Goal: Task Accomplishment & Management: Use online tool/utility

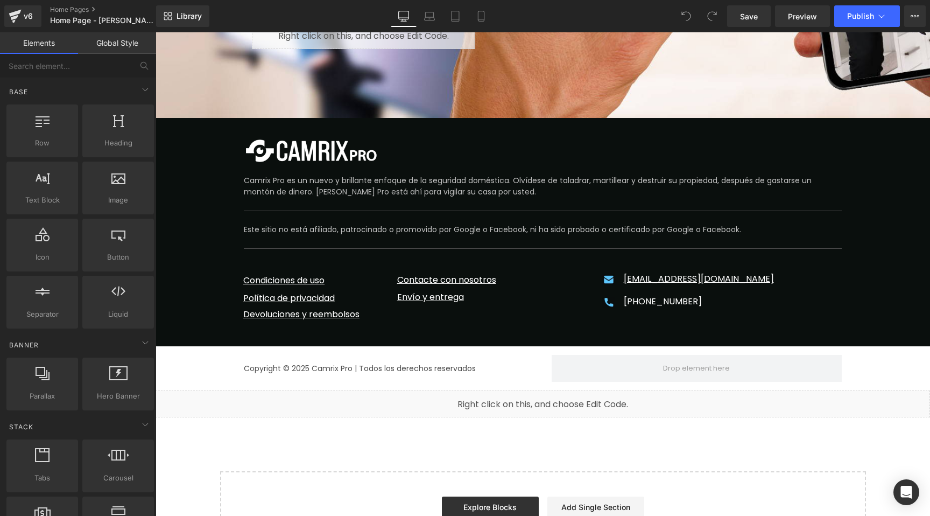
scroll to position [4516, 0]
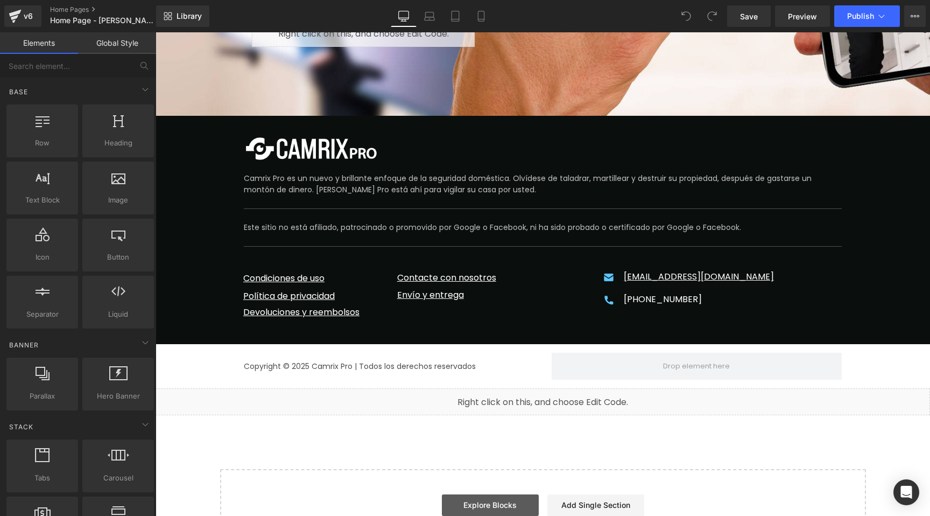
click at [488, 494] on link "Explore Blocks" at bounding box center [490, 505] width 97 height 22
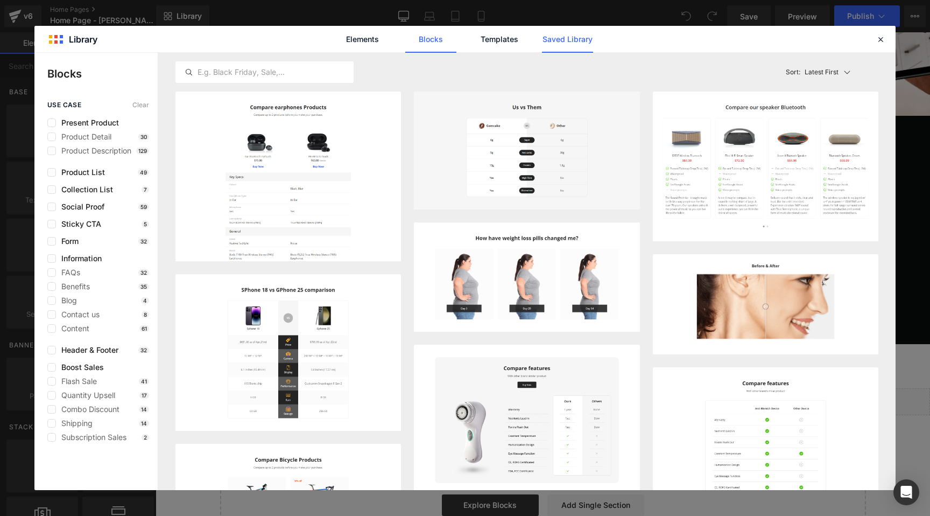
click at [545, 44] on link "Saved Library" at bounding box center [567, 39] width 51 height 27
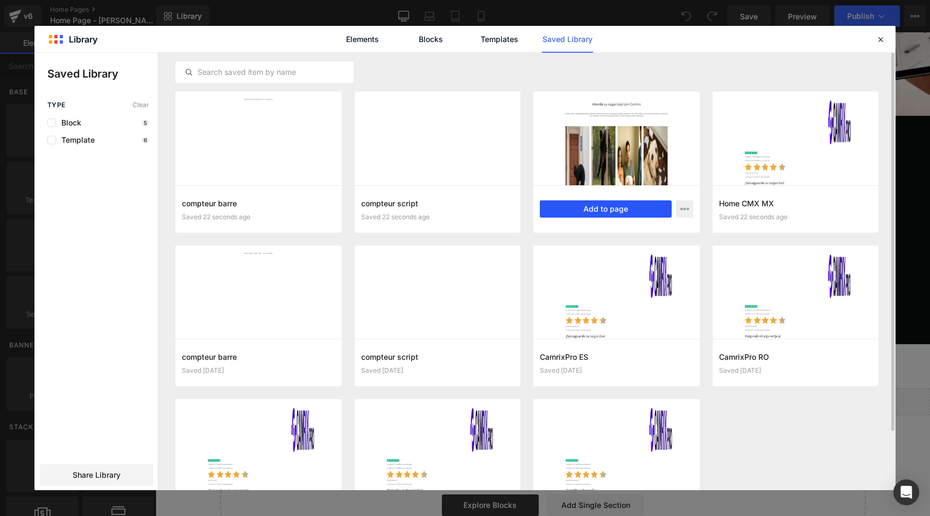
click at [594, 206] on button "Add to page" at bounding box center [606, 208] width 132 height 17
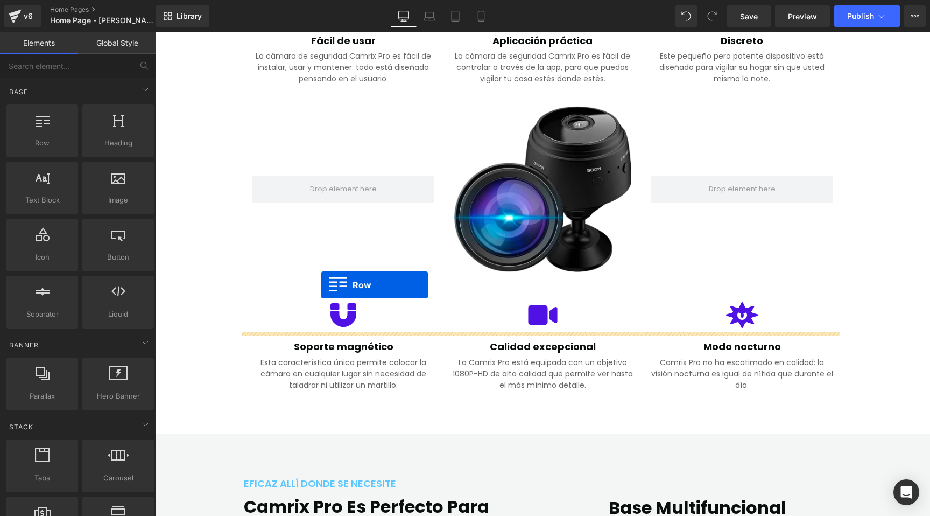
scroll to position [757, 0]
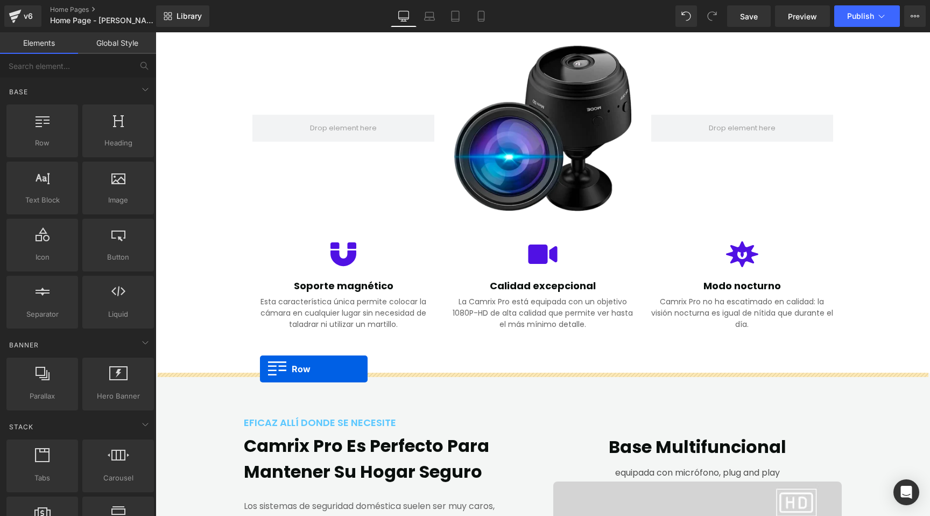
drag, startPoint x: 158, startPoint y: 312, endPoint x: 260, endPoint y: 369, distance: 116.4
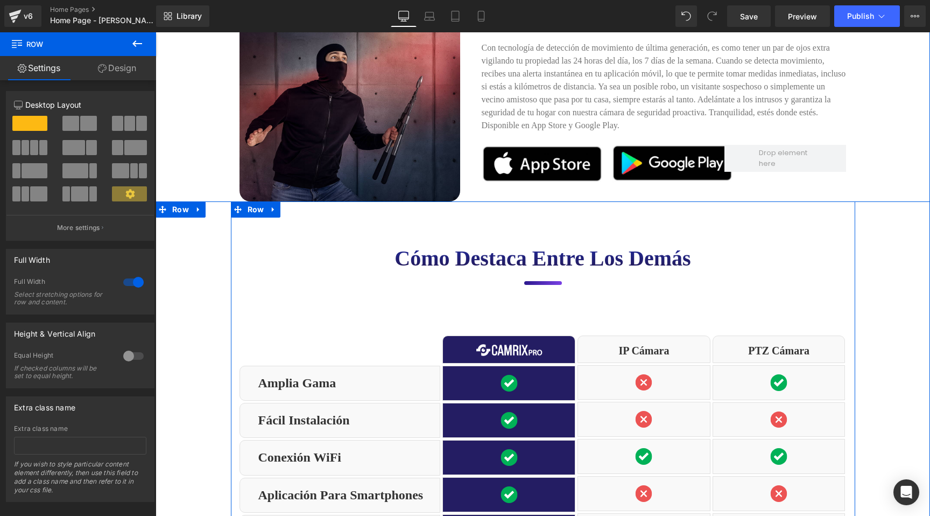
scroll to position [3778, 0]
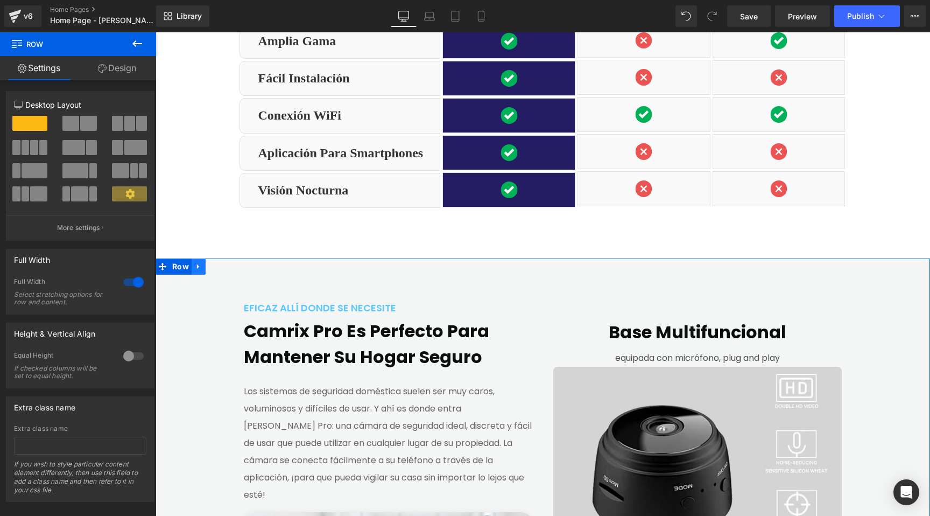
click at [195, 263] on icon at bounding box center [199, 267] width 8 height 8
click at [220, 258] on link at bounding box center [227, 266] width 14 height 16
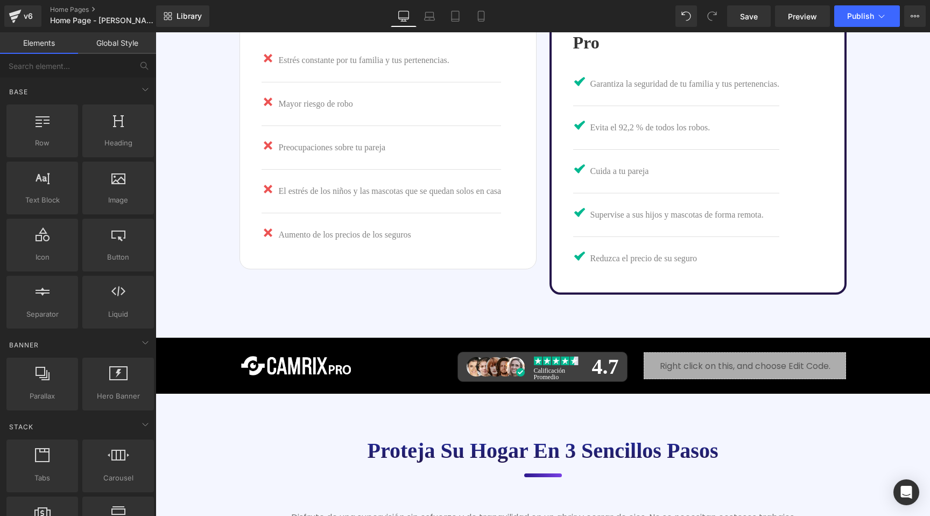
scroll to position [1843, 0]
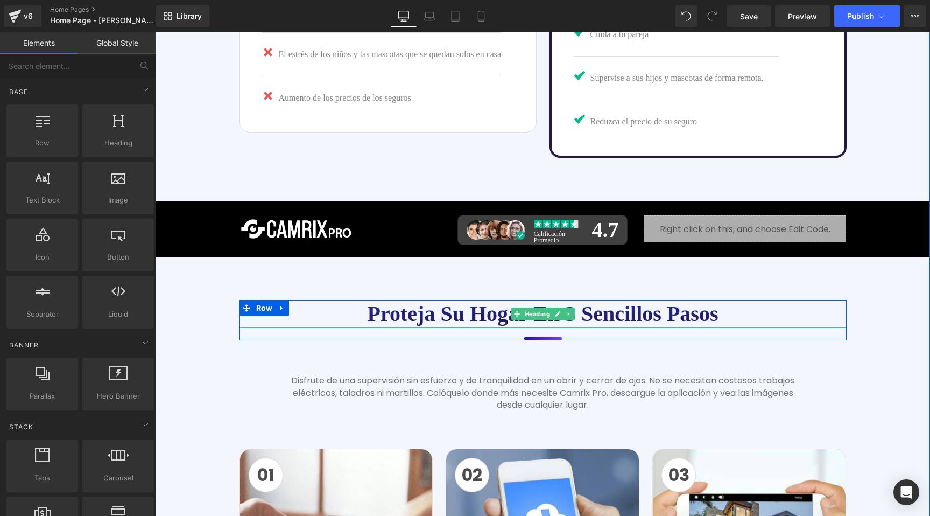
click at [455, 300] on h1 "Proteja su hogar en 3 sencillos pasos" at bounding box center [543, 314] width 607 height 28
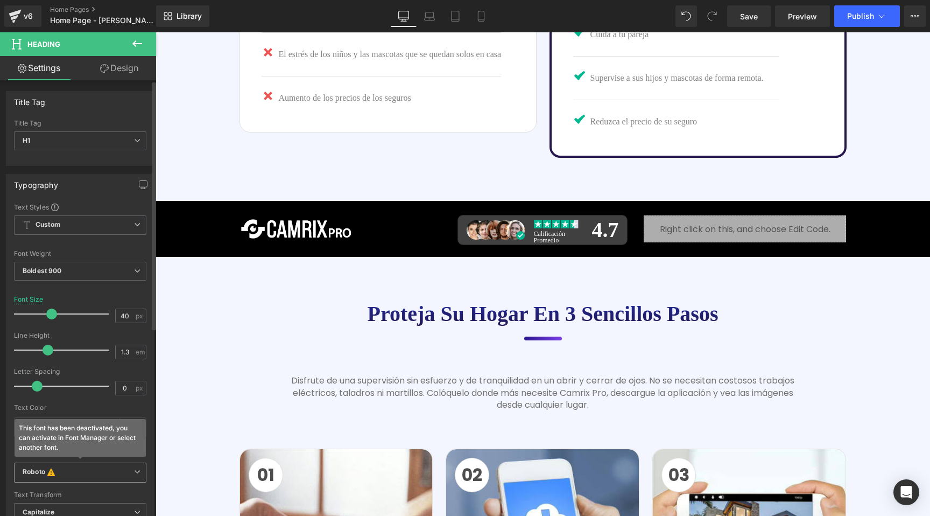
click at [103, 469] on b "Roboto This font has been deactivated, you can activate in Font Manager or sele…" at bounding box center [78, 472] width 111 height 11
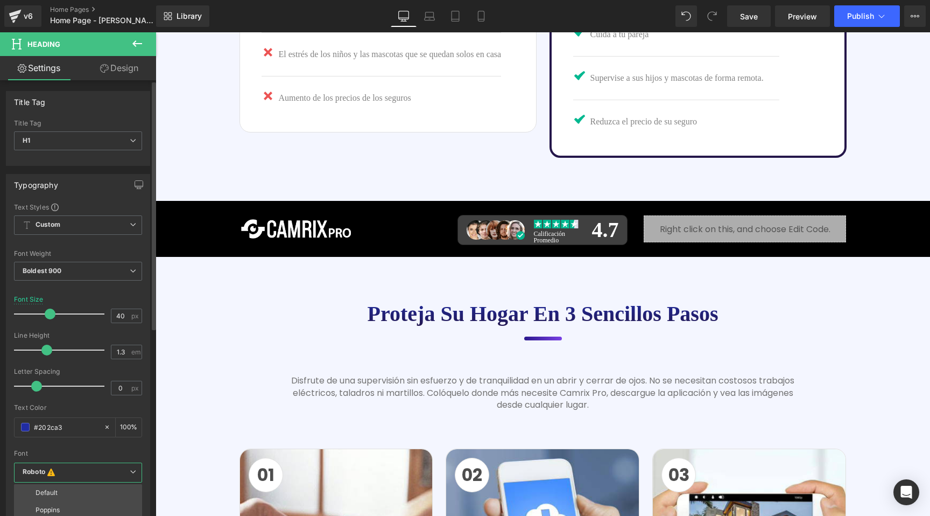
click at [147, 412] on div "Text Styles Custom Custom Setup Global Style Custom Setup Global Style Thin 100…" at bounding box center [77, 369] width 143 height 334
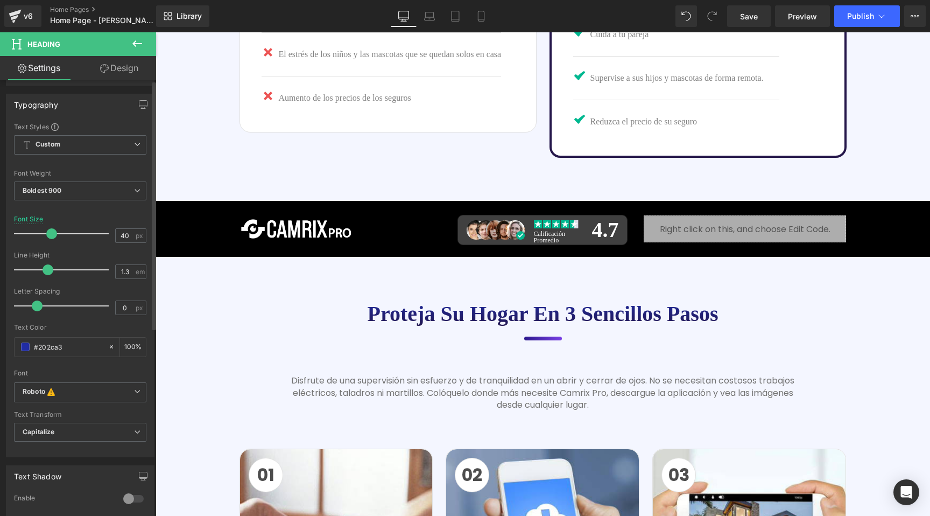
scroll to position [214, 0]
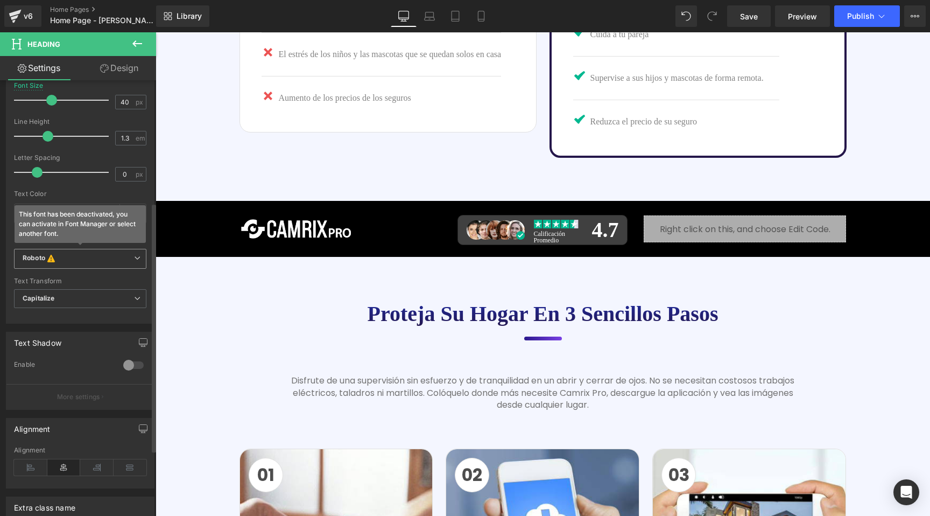
click at [83, 255] on b "Roboto This font has been deactivated, you can activate in Font Manager or sele…" at bounding box center [78, 259] width 111 height 11
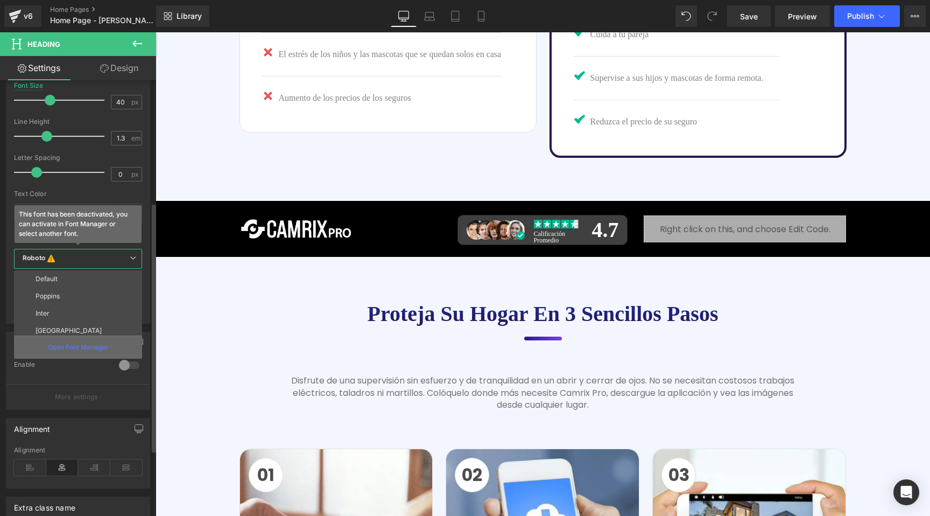
click at [71, 346] on p "Open Font Manager" at bounding box center [78, 347] width 60 height 10
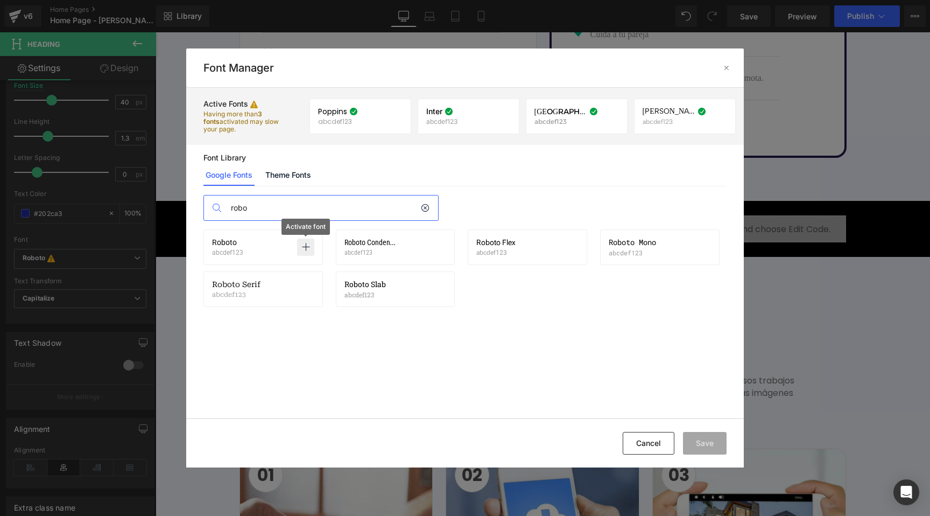
type input "robo"
click at [306, 248] on icon at bounding box center [305, 247] width 9 height 9
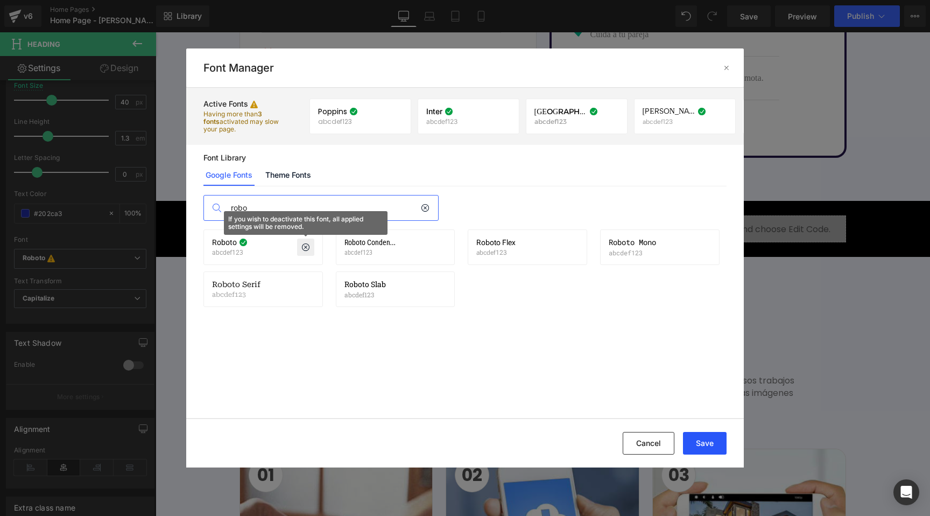
click at [0, 0] on button "Save" at bounding box center [0, 0] width 0 height 0
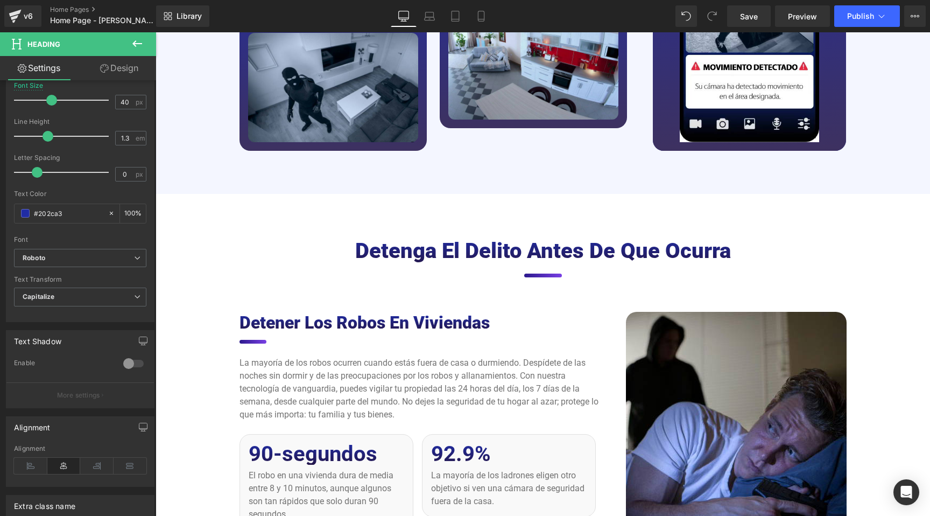
scroll to position [2831, 0]
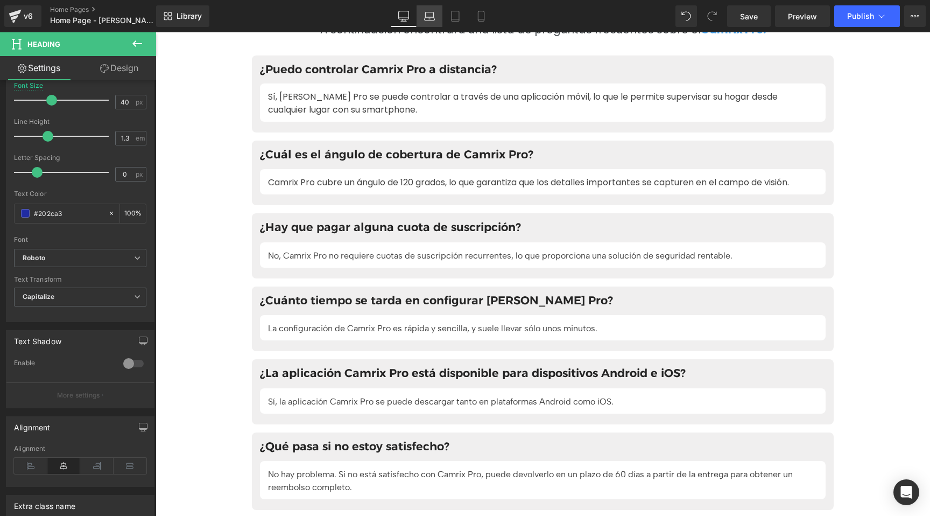
click at [427, 15] on icon at bounding box center [429, 16] width 11 height 11
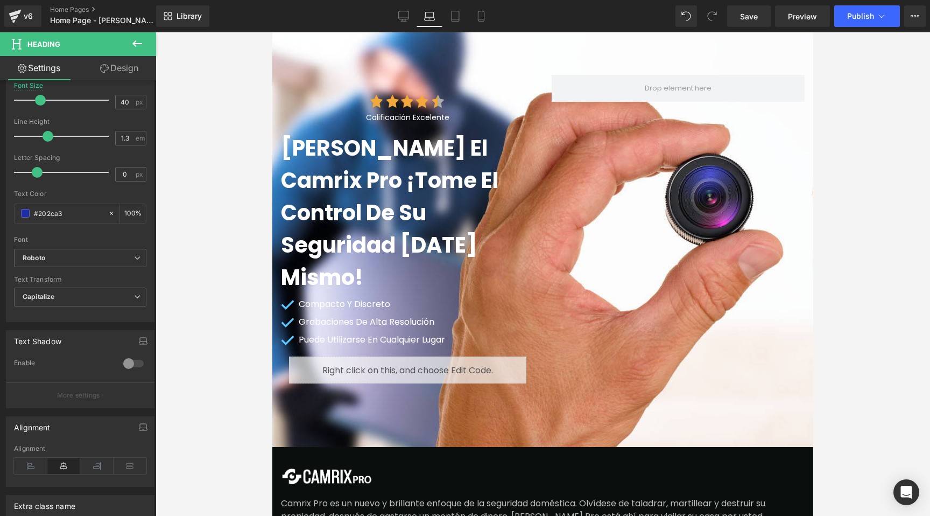
scroll to position [6811, 0]
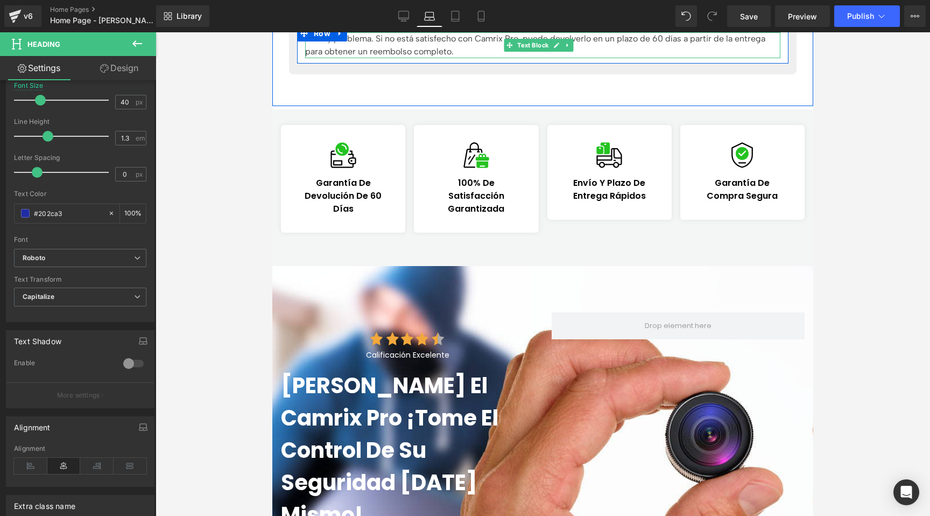
click at [378, 58] on div "No hay problema. Si no está satisfecho con Camrix Pro, puede devolverlo en un p…" at bounding box center [542, 45] width 475 height 26
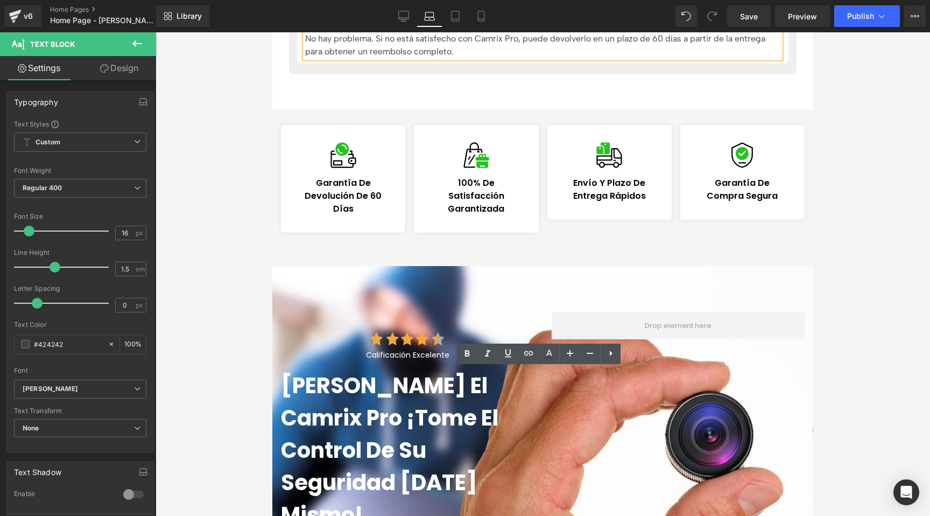
click at [216, 283] on div at bounding box center [543, 273] width 775 height 483
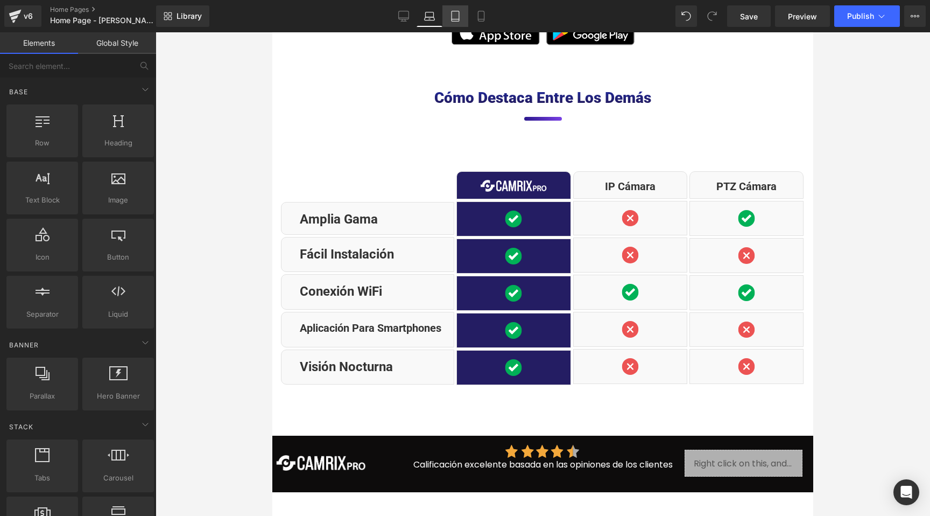
click at [453, 17] on icon at bounding box center [455, 16] width 11 height 11
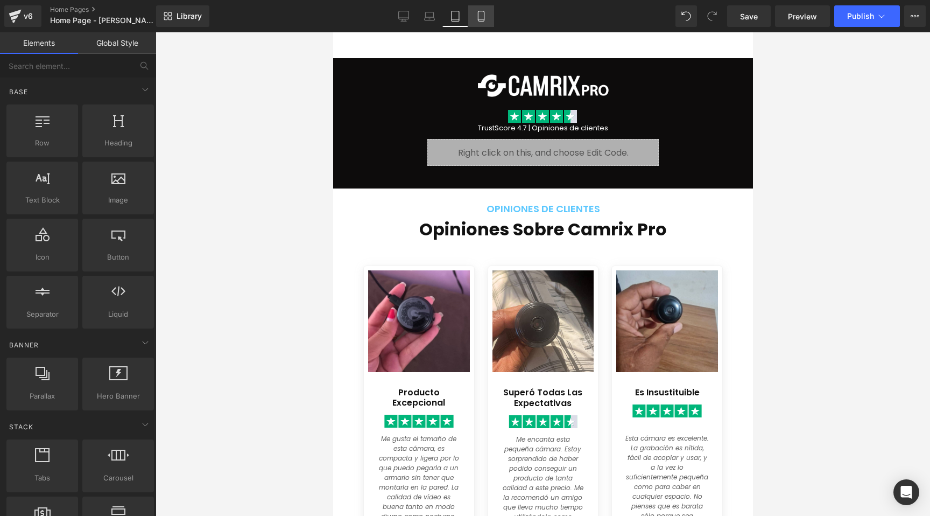
click at [481, 15] on icon at bounding box center [481, 16] width 11 height 11
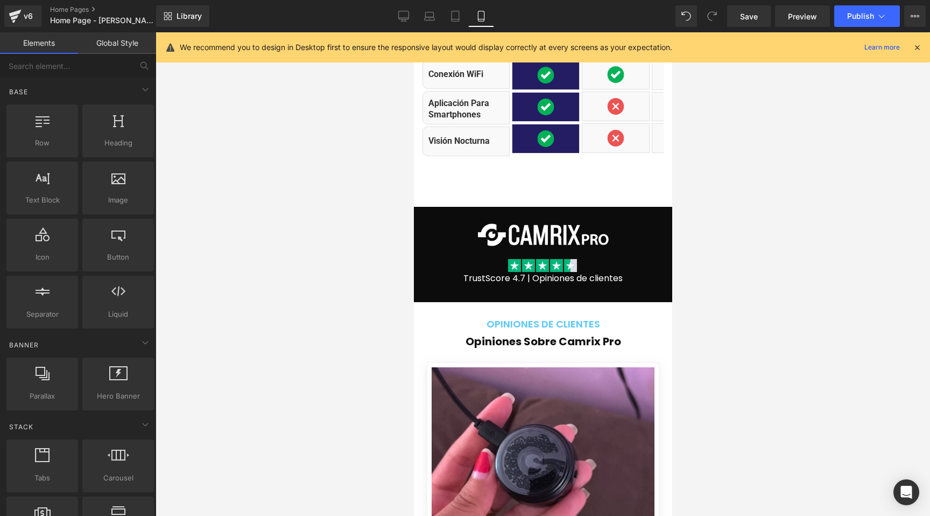
scroll to position [7633, 0]
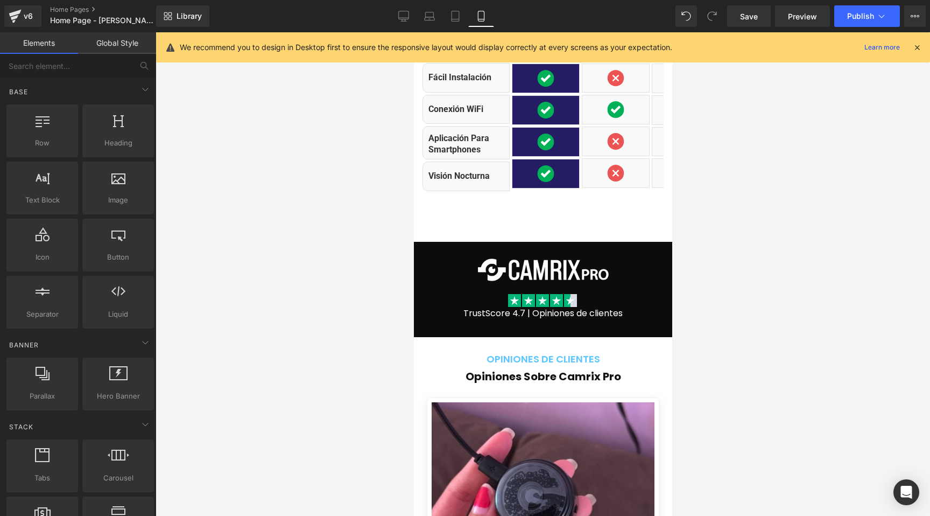
click at [920, 48] on icon at bounding box center [918, 48] width 10 height 10
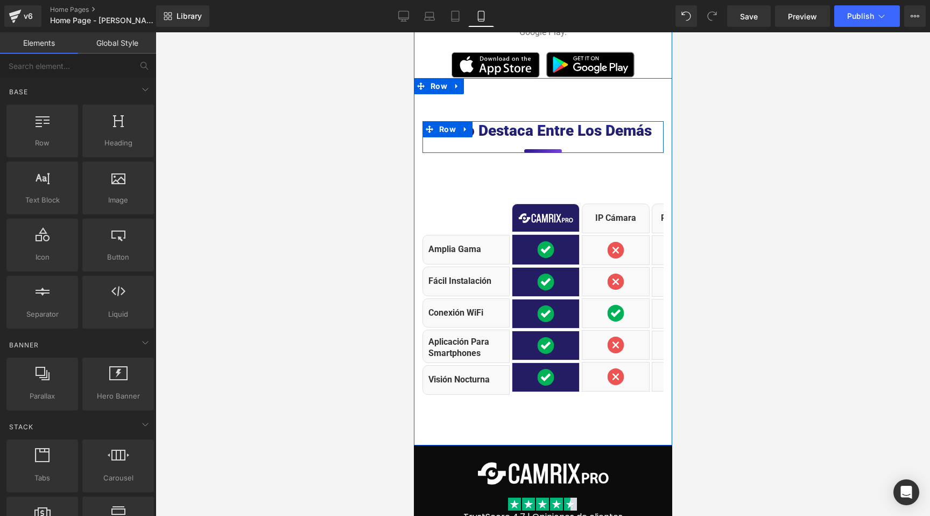
scroll to position [7454, 0]
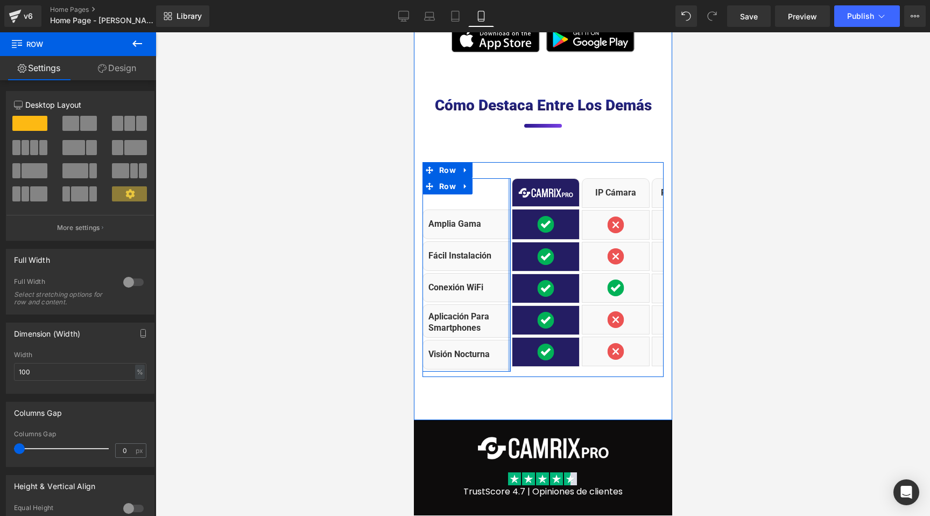
click at [510, 162] on div "Image Amplia gama Text Block Row Fácil instalación Text Block Row Conexión WiFi…" at bounding box center [542, 269] width 241 height 215
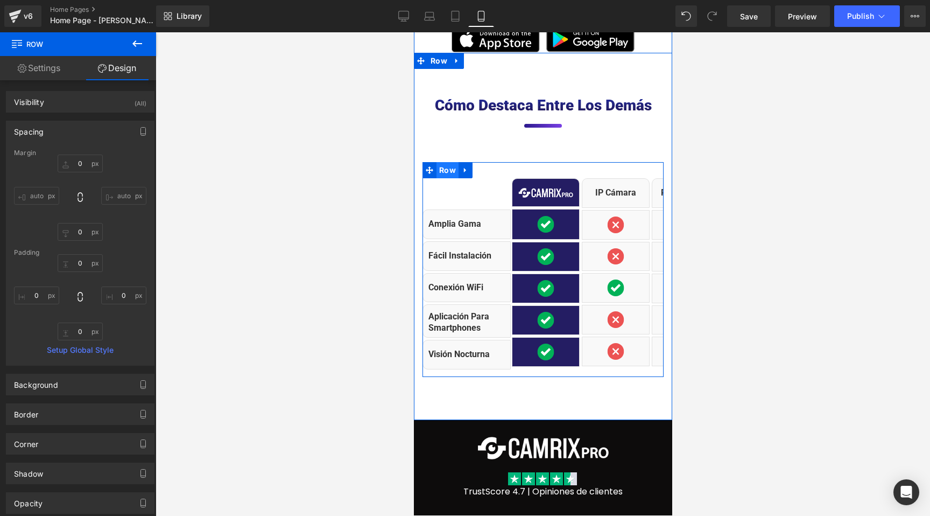
click at [440, 162] on span "Row" at bounding box center [447, 170] width 22 height 16
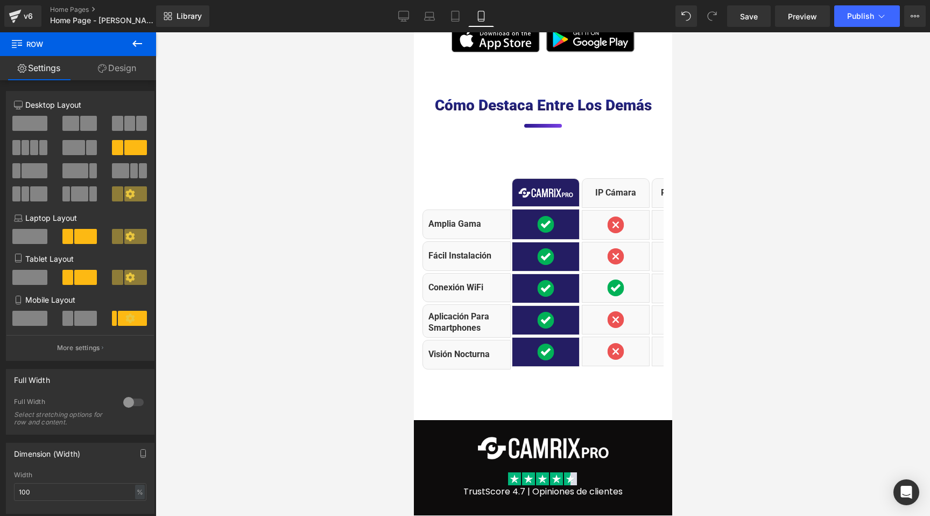
click at [343, 148] on div at bounding box center [543, 273] width 775 height 483
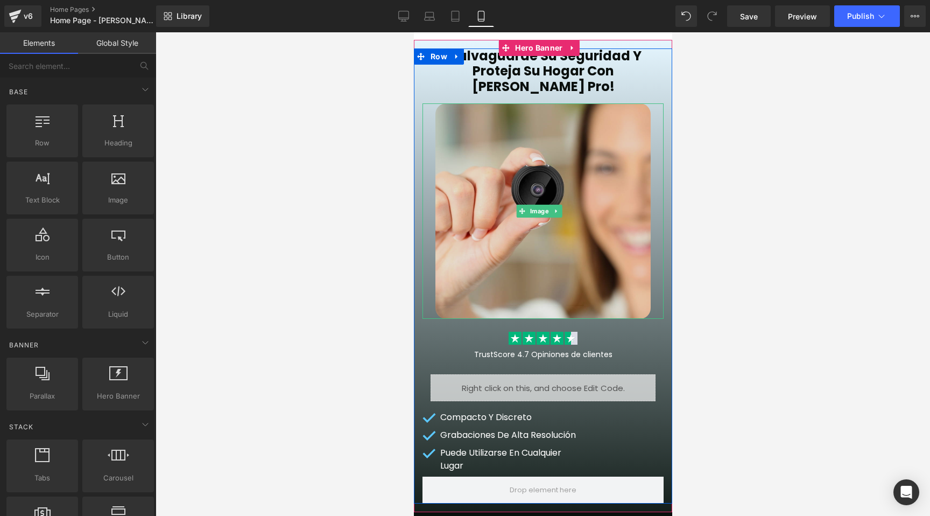
scroll to position [0, 0]
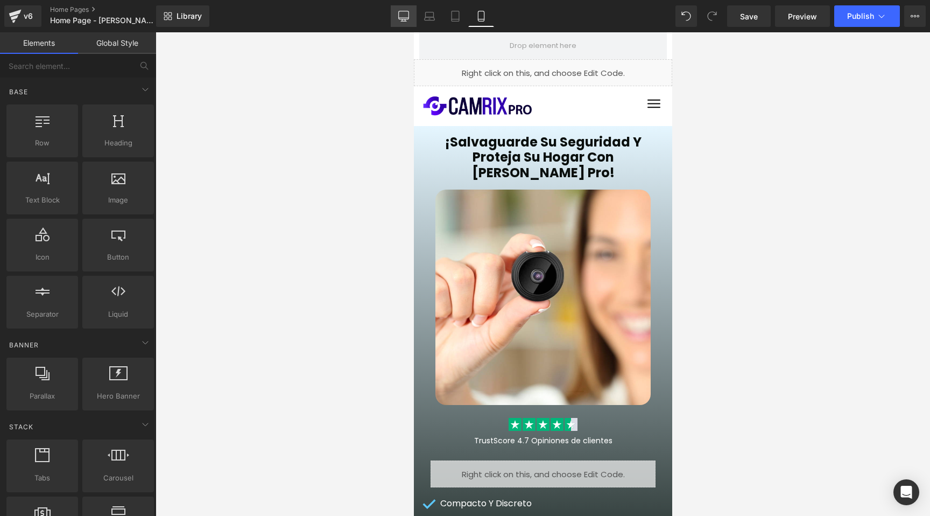
click at [401, 12] on icon at bounding box center [403, 16] width 11 height 11
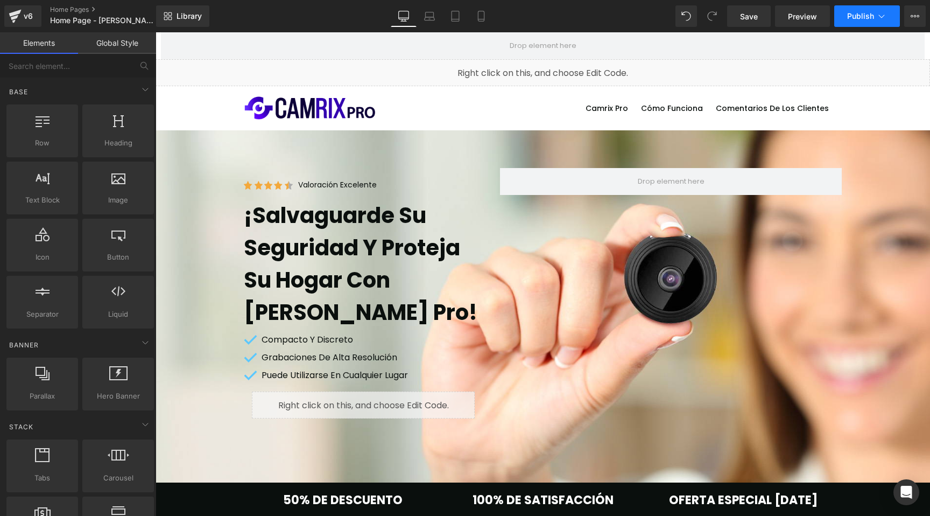
click at [853, 19] on span "Publish" at bounding box center [860, 16] width 27 height 9
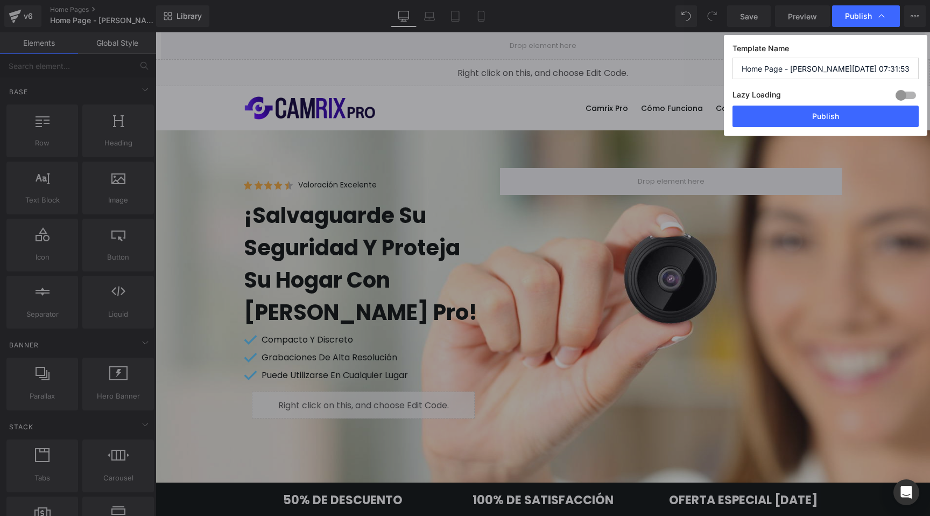
click at [783, 66] on input "Home Page - [PERSON_NAME][DATE] 07:31:53" at bounding box center [826, 69] width 186 height 22
drag, startPoint x: 784, startPoint y: 70, endPoint x: 848, endPoint y: 65, distance: 64.3
click at [829, 67] on input "Home Page - [PERSON_NAME][DATE] 07:31:53" at bounding box center [826, 69] width 186 height 22
click at [852, 66] on input "Home Page - [PERSON_NAME][DATE] 07:31:53" at bounding box center [826, 69] width 186 height 22
type input "Home Page"
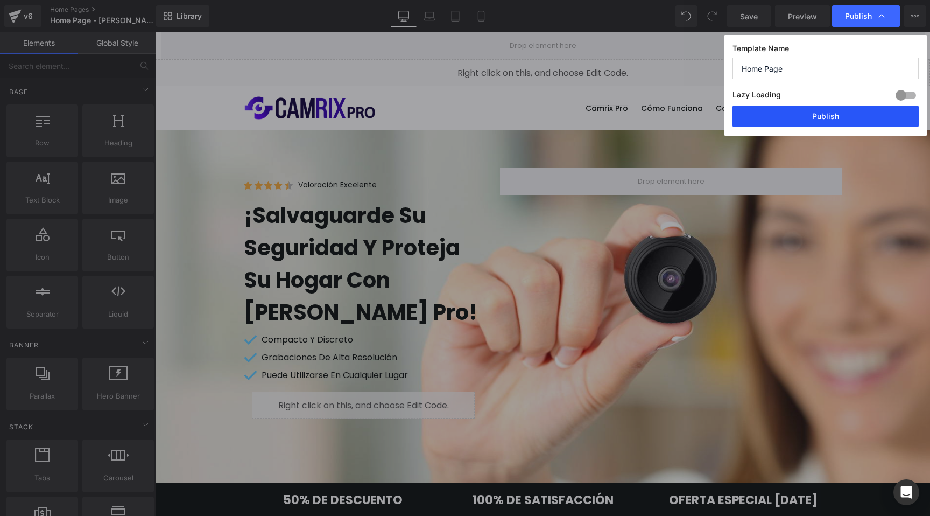
click at [0, 0] on button "Publish" at bounding box center [0, 0] width 0 height 0
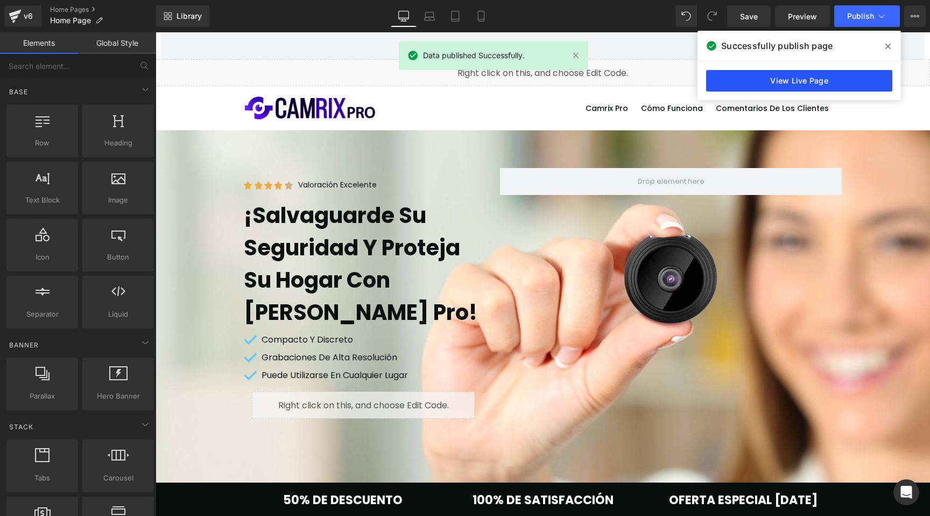
click at [0, 0] on link "View Live Page" at bounding box center [0, 0] width 0 height 0
